Goal: Task Accomplishment & Management: Complete application form

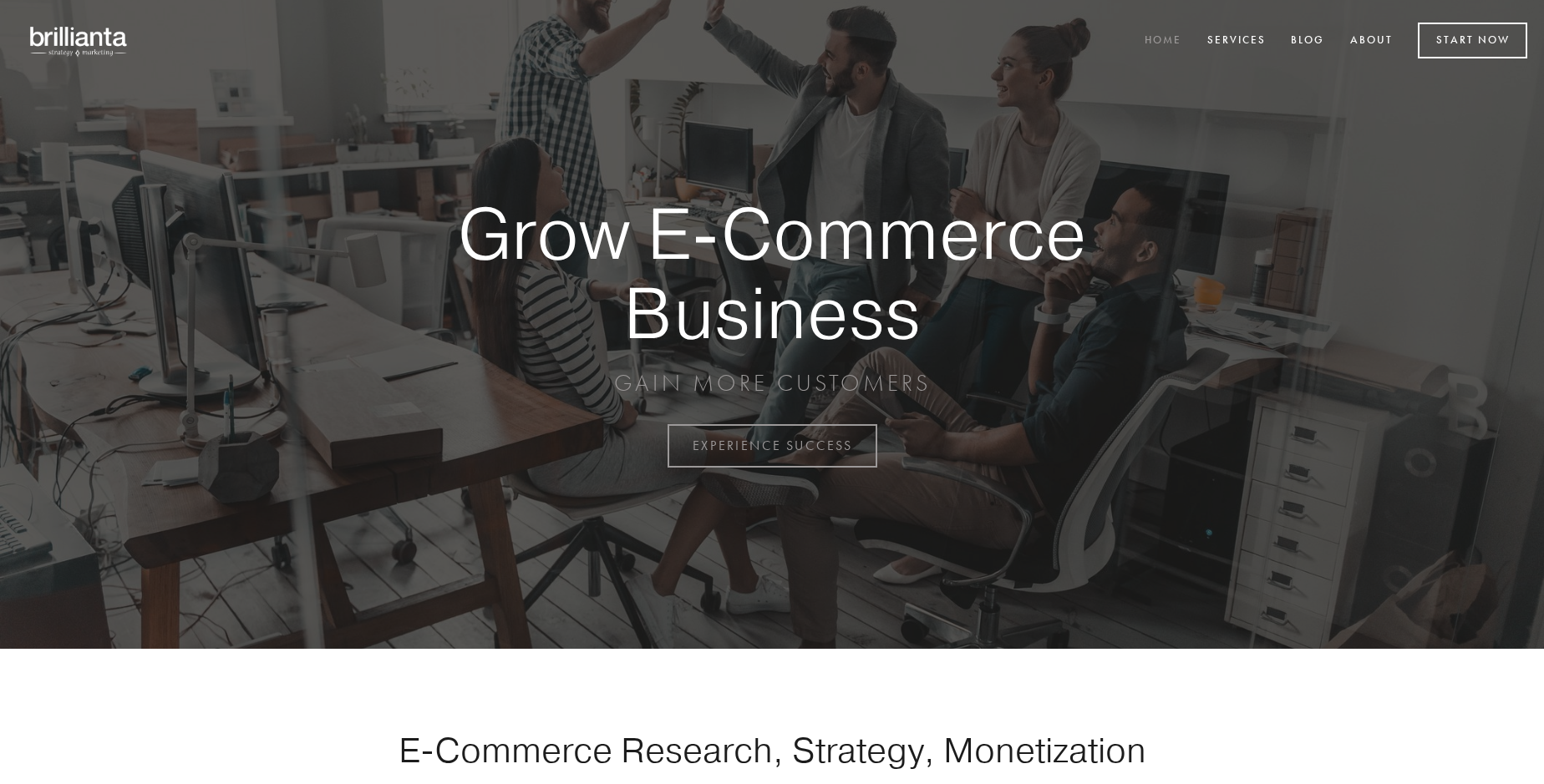
scroll to position [4377, 0]
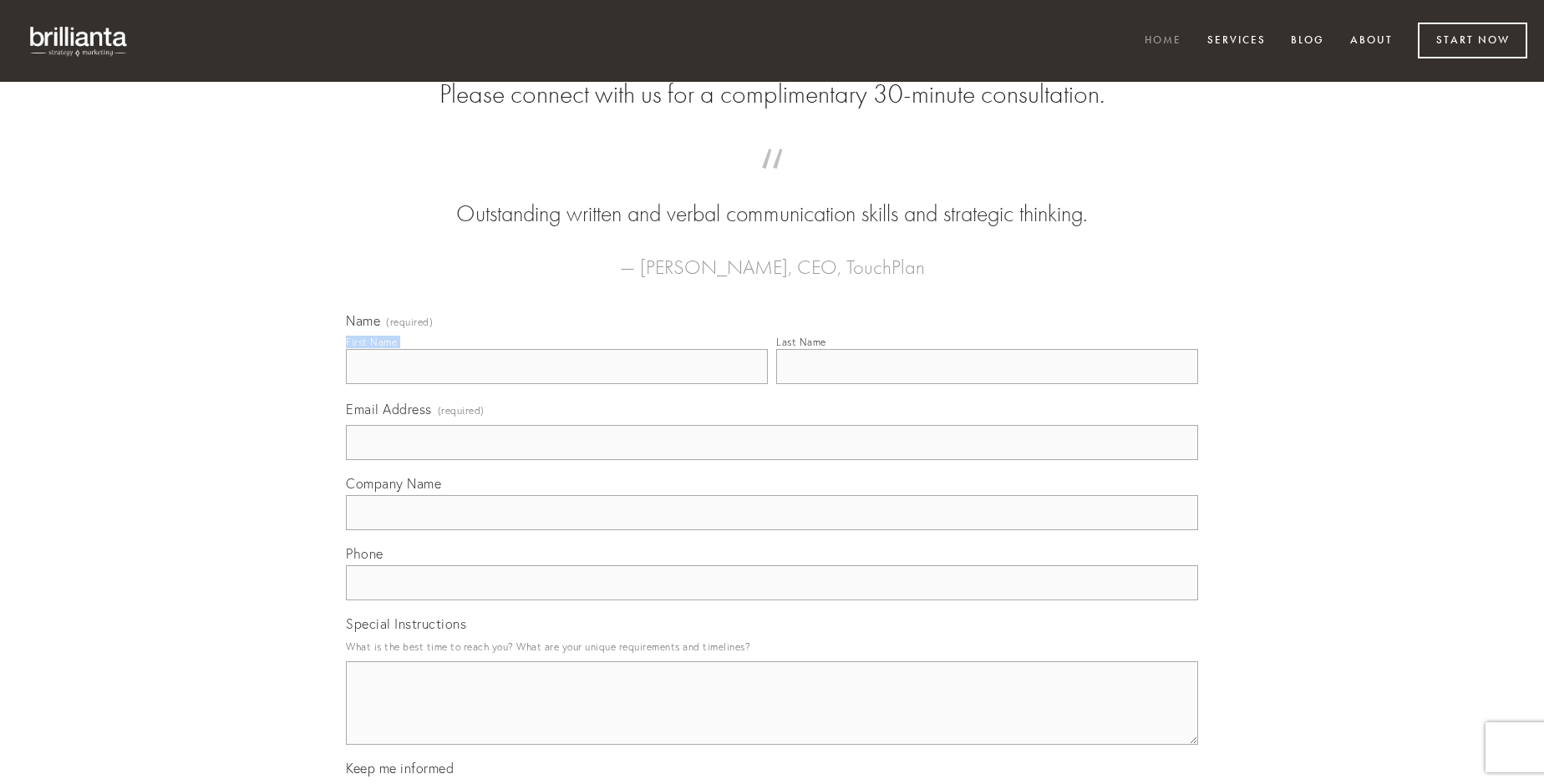
type input "[PERSON_NAME]"
click at [987, 384] on input "Last Name" at bounding box center [987, 366] width 422 height 35
type input "[PERSON_NAME]"
click at [772, 460] on input "Email Address (required)" at bounding box center [772, 442] width 852 height 35
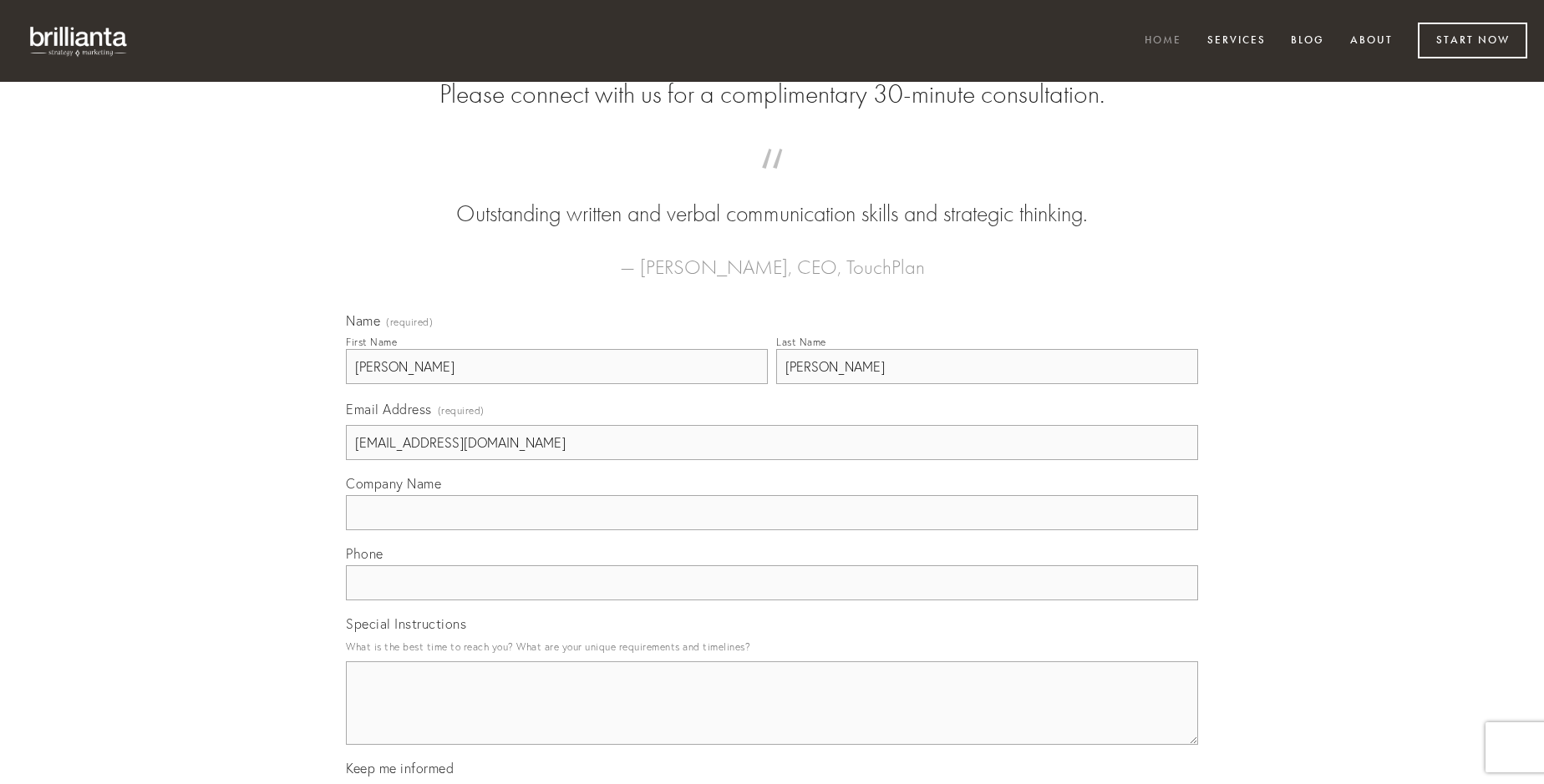
type input "[EMAIL_ADDRESS][DOMAIN_NAME]"
click at [772, 531] on input "Company Name" at bounding box center [772, 512] width 852 height 35
type input "sunt"
click at [772, 601] on input "text" at bounding box center [772, 583] width 852 height 35
click at [772, 718] on textarea "Special Instructions" at bounding box center [772, 703] width 852 height 84
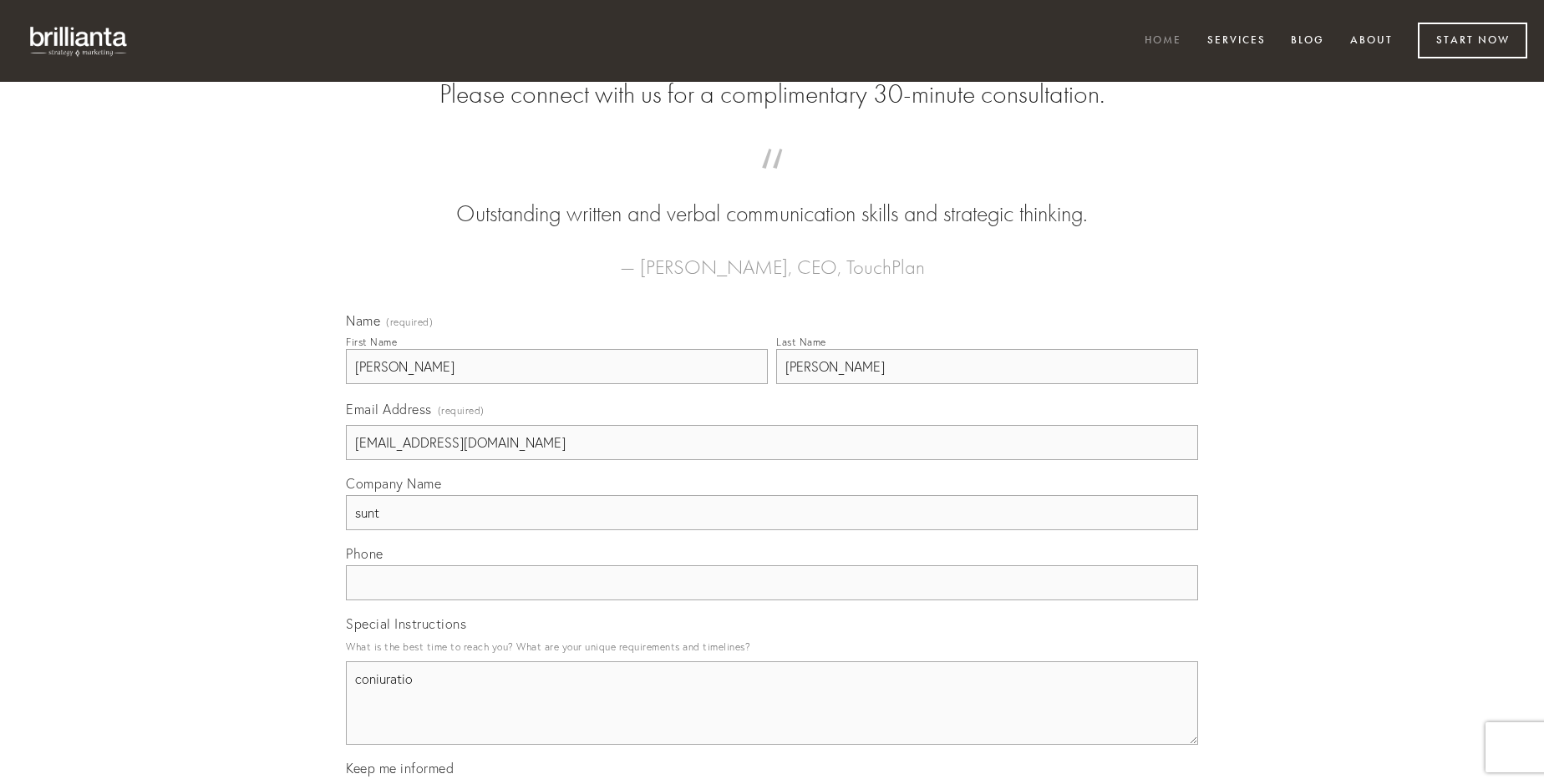
type textarea "coniuratio"
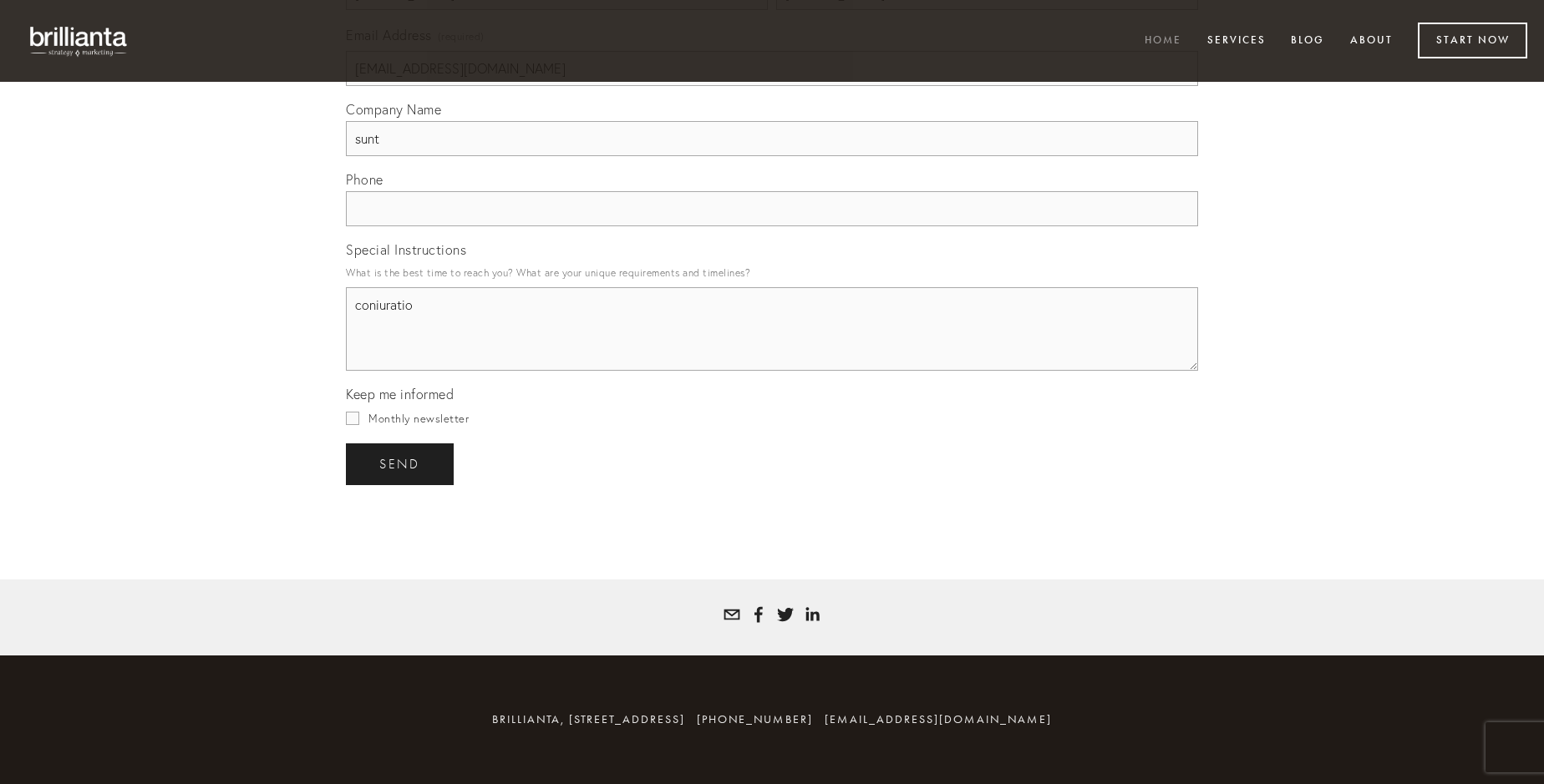
click at [401, 463] on span "send" at bounding box center [399, 464] width 41 height 15
